Goal: Book appointment/travel/reservation

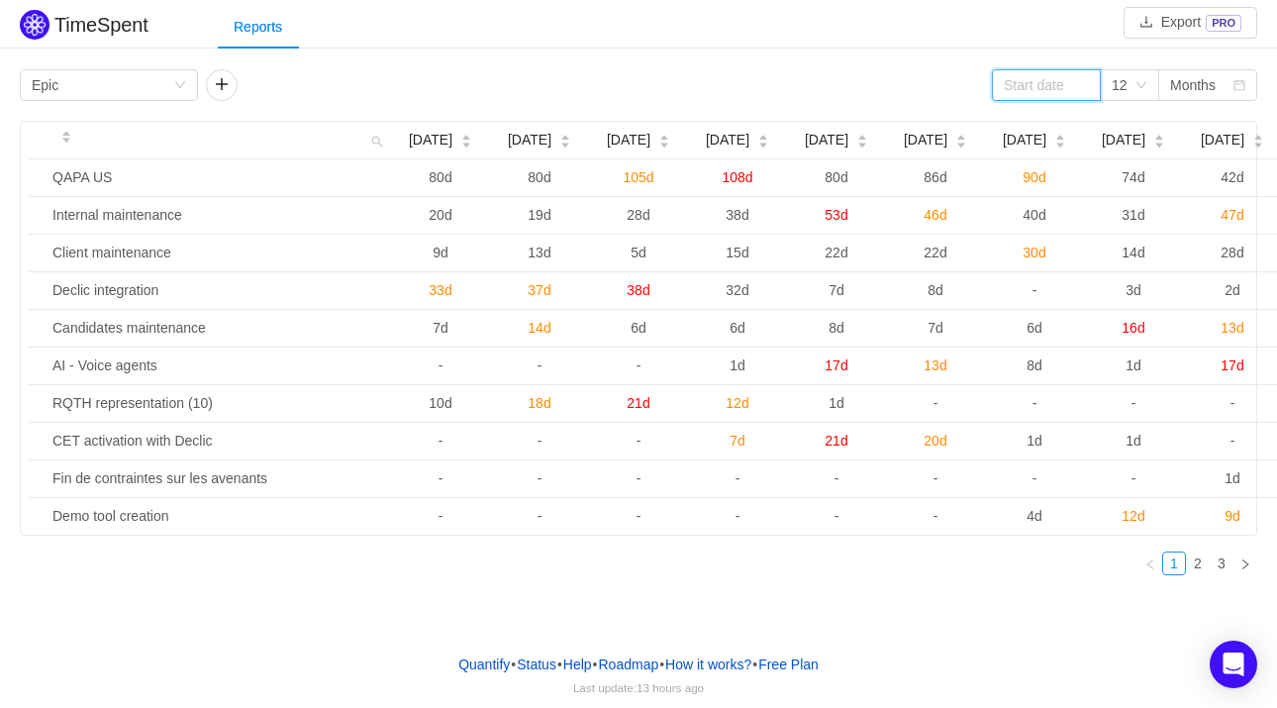
click at [1072, 87] on input at bounding box center [1046, 85] width 109 height 32
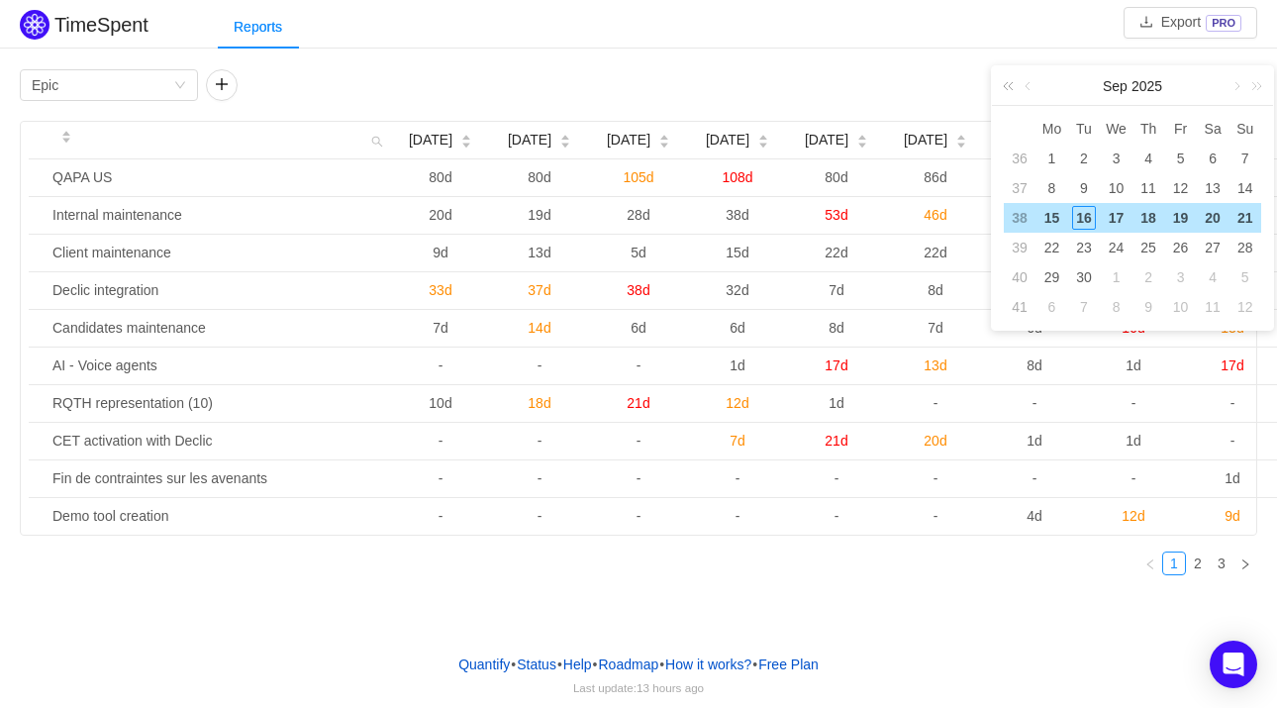
click at [1009, 88] on link at bounding box center [1012, 86] width 26 height 40
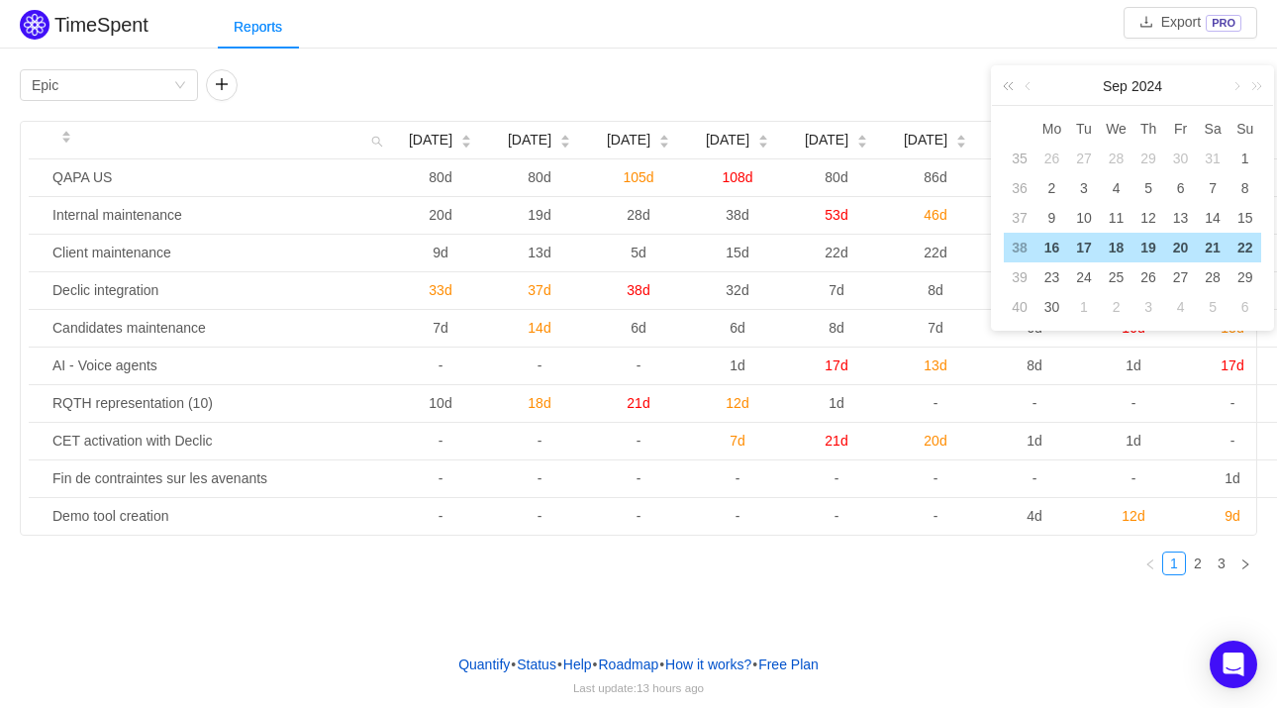
click at [1009, 88] on link at bounding box center [1012, 86] width 26 height 40
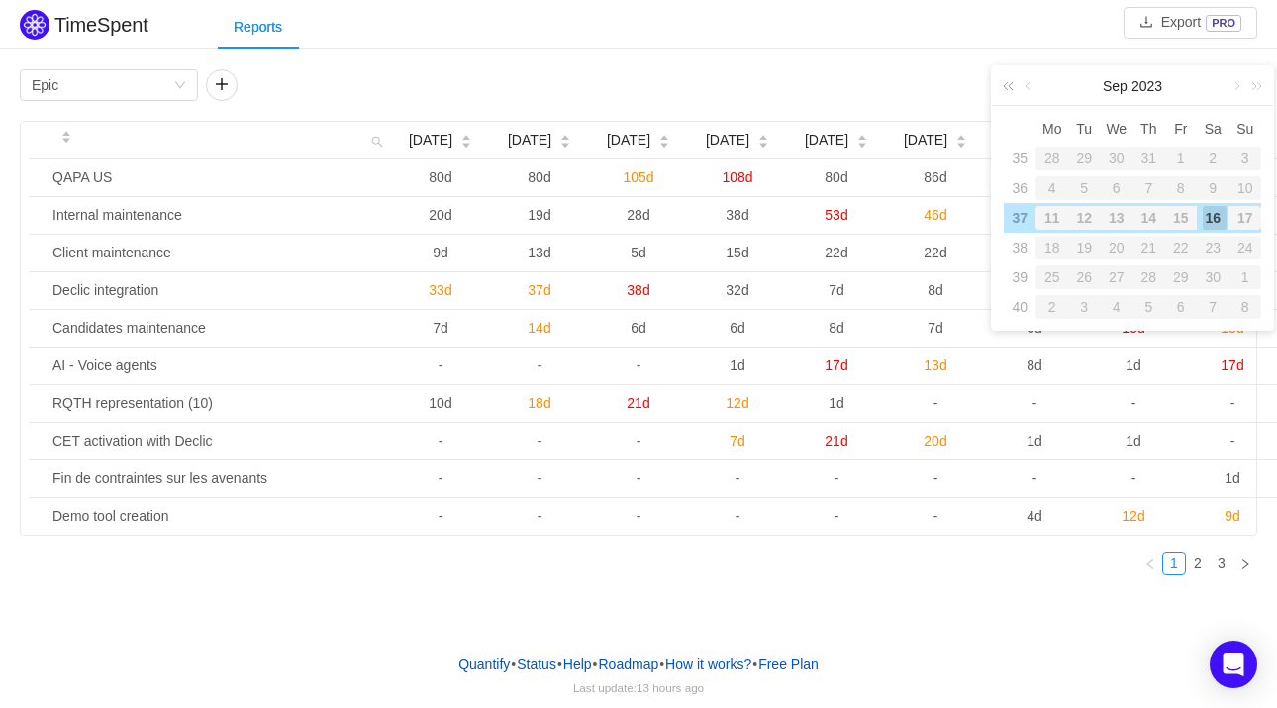
click at [1009, 88] on link at bounding box center [1012, 86] width 26 height 40
click at [1054, 153] on div "29" at bounding box center [1051, 158] width 33 height 24
click at [1235, 87] on link at bounding box center [1235, 86] width 18 height 40
click at [1259, 87] on link at bounding box center [1253, 86] width 26 height 40
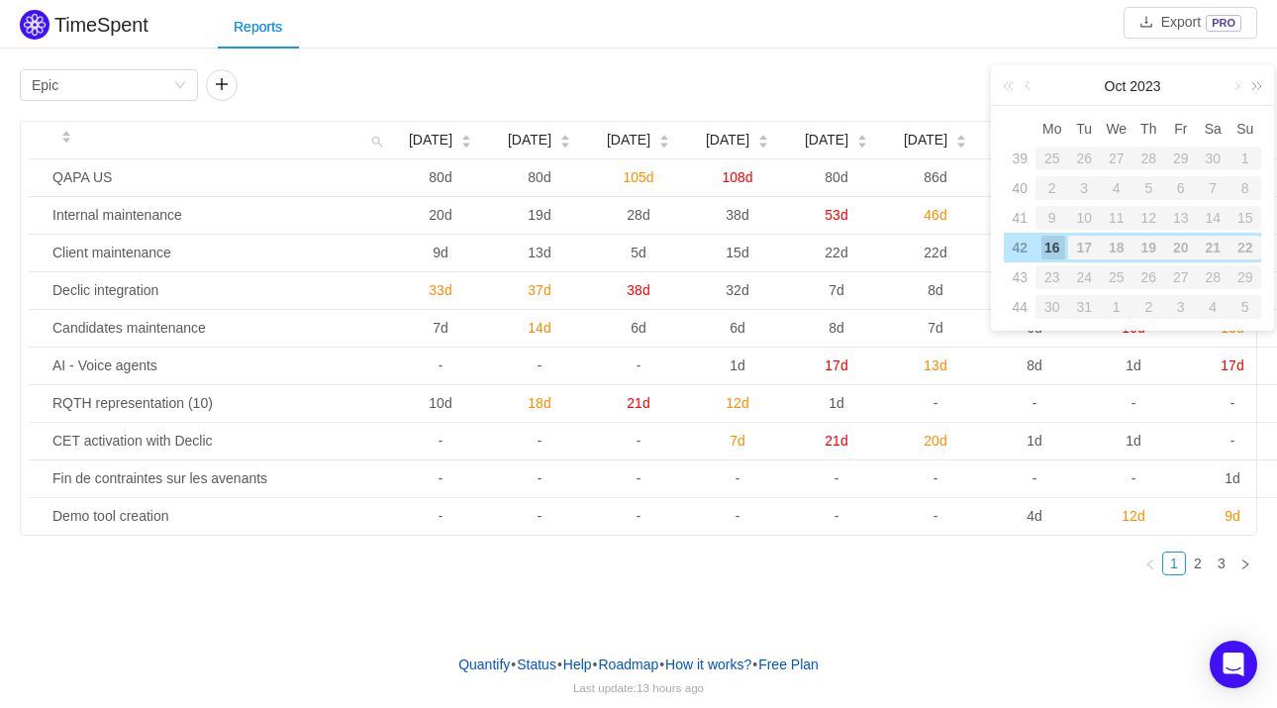
click at [1240, 91] on link at bounding box center [1253, 86] width 26 height 40
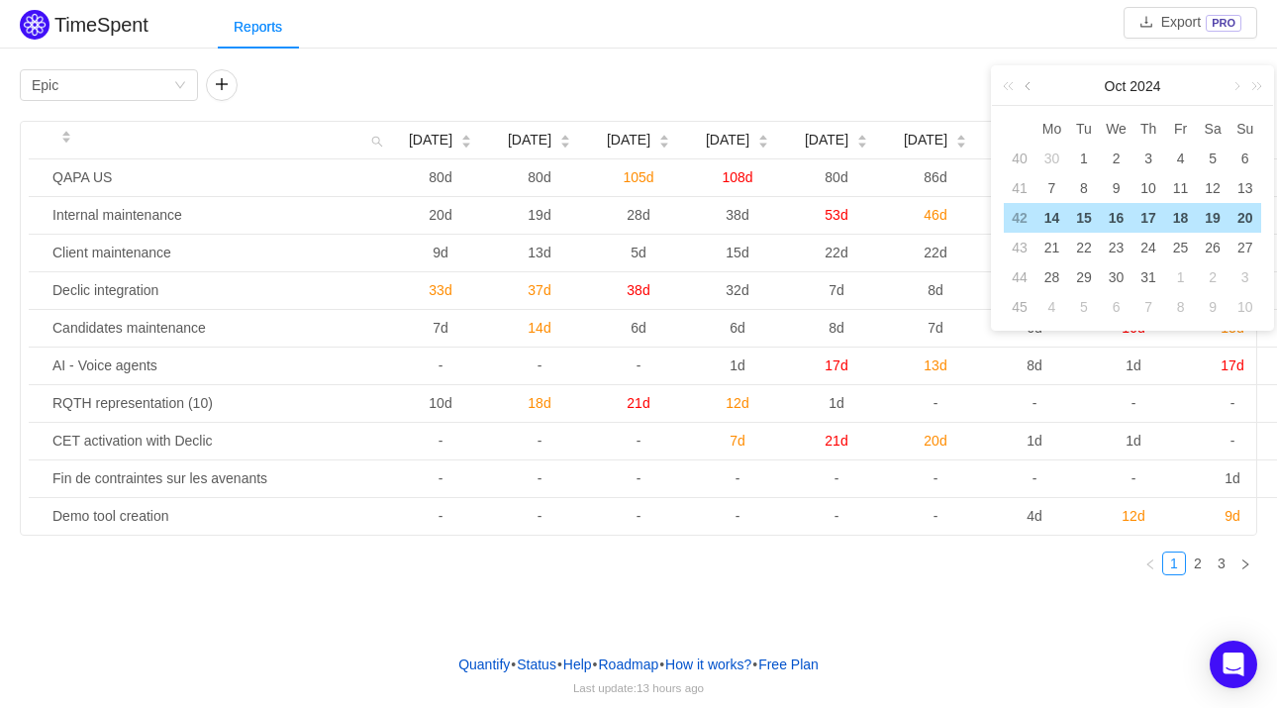
click at [1029, 83] on link at bounding box center [1029, 86] width 18 height 40
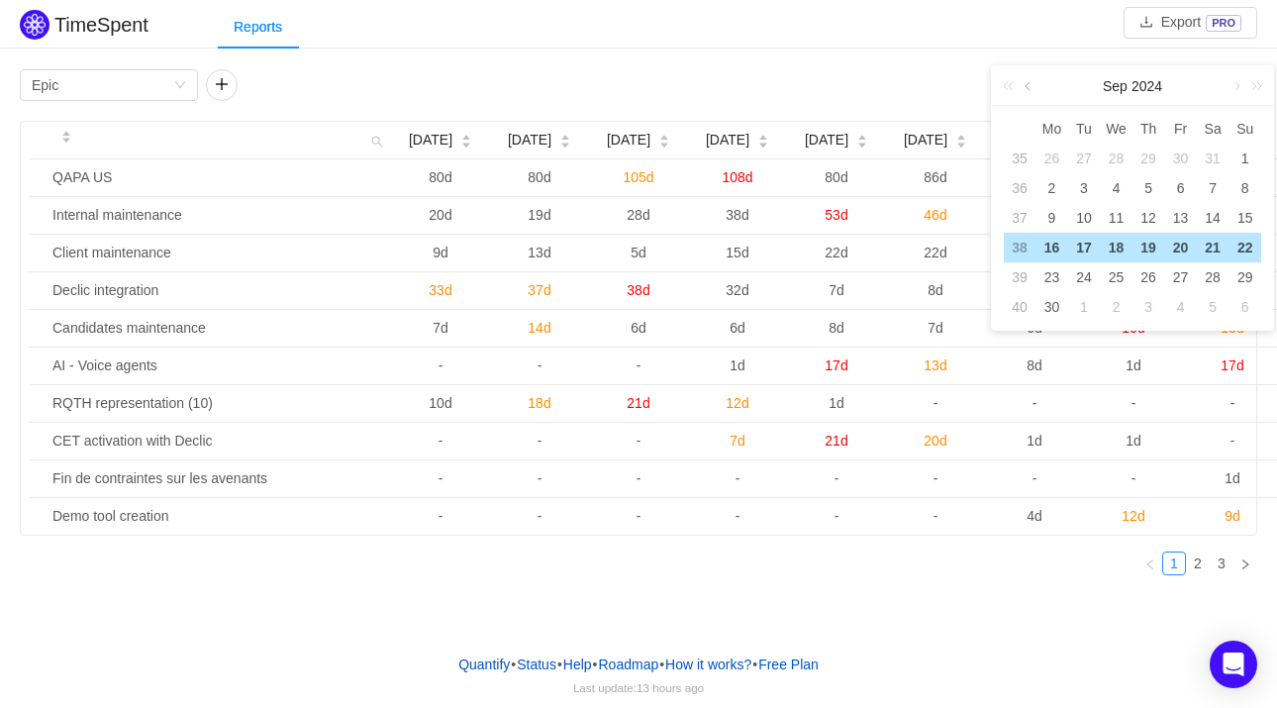
click at [1029, 83] on link at bounding box center [1029, 86] width 18 height 40
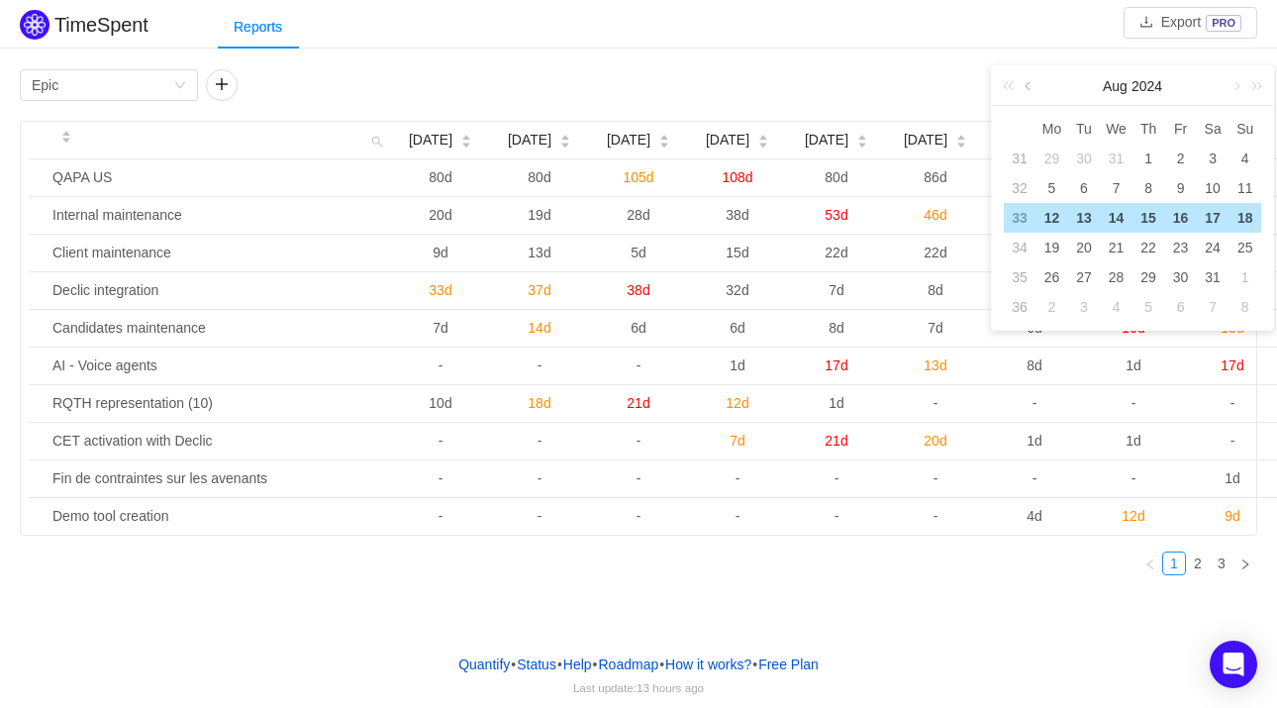
click at [1029, 83] on link at bounding box center [1029, 86] width 18 height 40
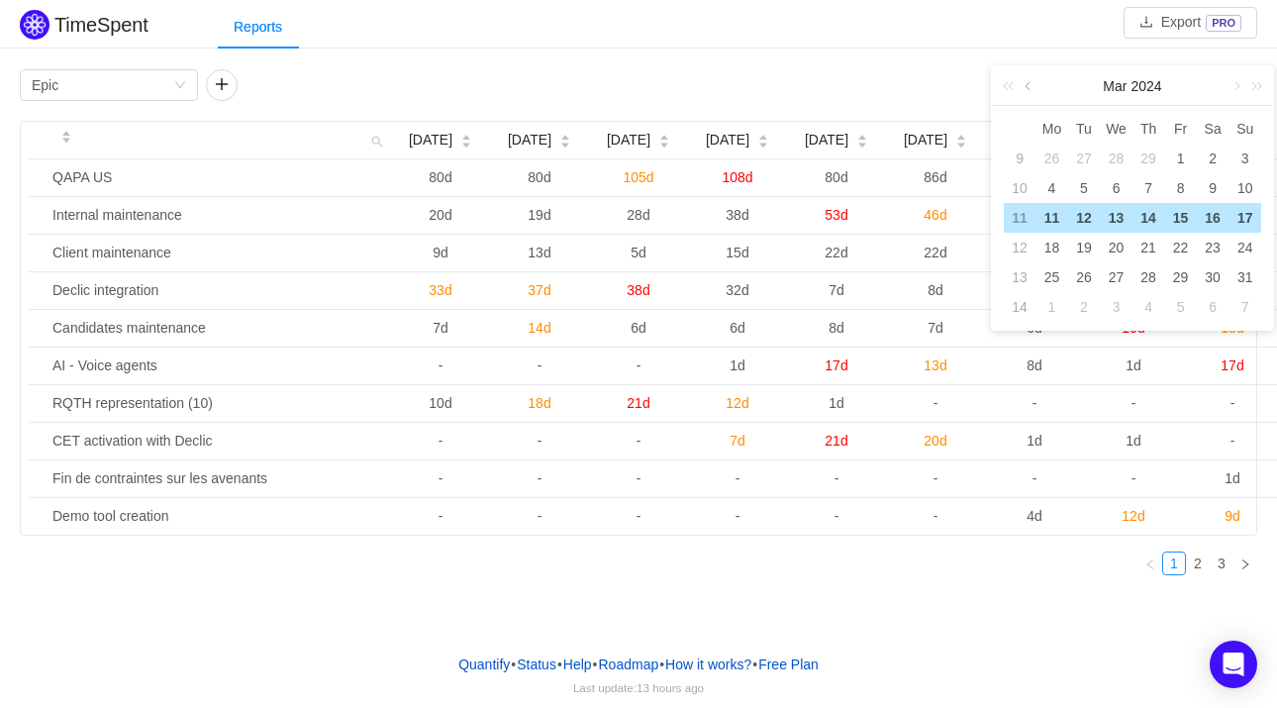
click at [1029, 83] on link at bounding box center [1029, 86] width 18 height 40
